Goal: Transaction & Acquisition: Purchase product/service

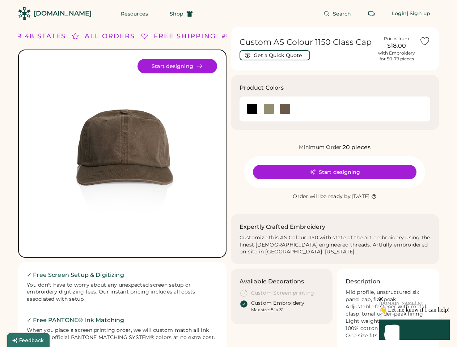
click at [228, 174] on div "FREE SHIPPING LOWER 48 STATES ALL ORDERS FREE SHIPPING LOWER 48 STATES ALL ORDE…" at bounding box center [228, 230] width 420 height 406
click at [228, 187] on div "FREE SHIPPING LOWER 48 STATES ALL ORDERS FREE SHIPPING LOWER 48 STATES ALL ORDE…" at bounding box center [228, 230] width 420 height 406
click at [122, 187] on img at bounding box center [121, 153] width 189 height 189
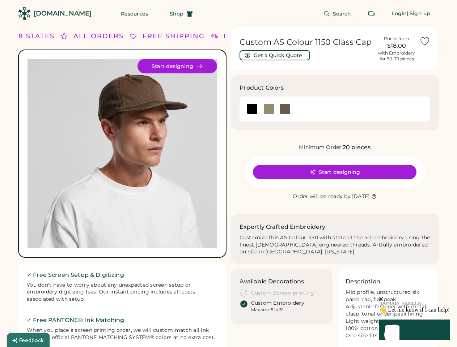
click at [122, 36] on div "ALL ORDERS" at bounding box center [98, 36] width 50 height 10
click at [228, 36] on div "FREE SHIPPING LOWER 48 STATES ALL ORDERS FREE SHIPPING LOWER 48 STATES ALL ORDE…" at bounding box center [228, 230] width 420 height 406
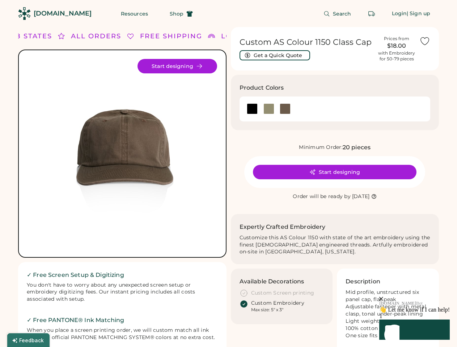
click at [35, 36] on div "LOWER 48 STATES" at bounding box center [9, 36] width 73 height 10
click at [79, 36] on div "ALL ORDERS" at bounding box center [87, 36] width 50 height 10
